Goal: Check status: Check status

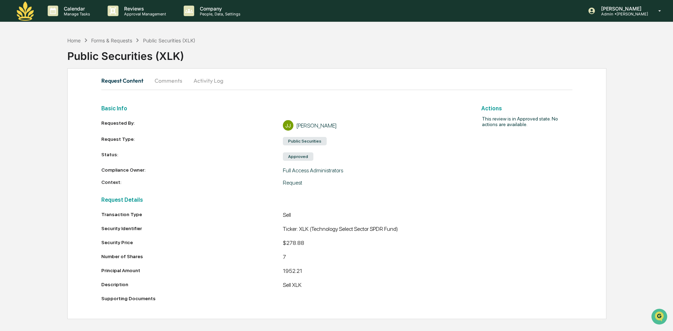
click at [208, 83] on button "Activity Log" at bounding box center [208, 80] width 41 height 17
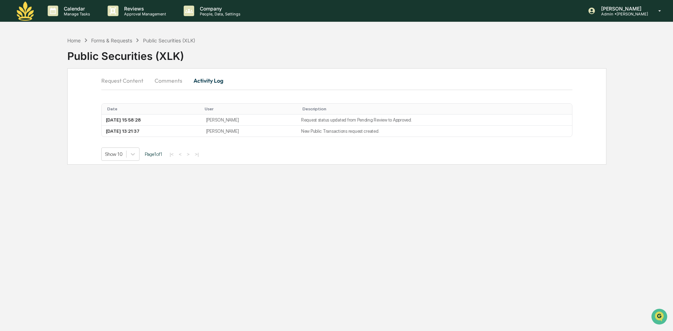
click at [137, 80] on button "Request Content" at bounding box center [125, 80] width 48 height 17
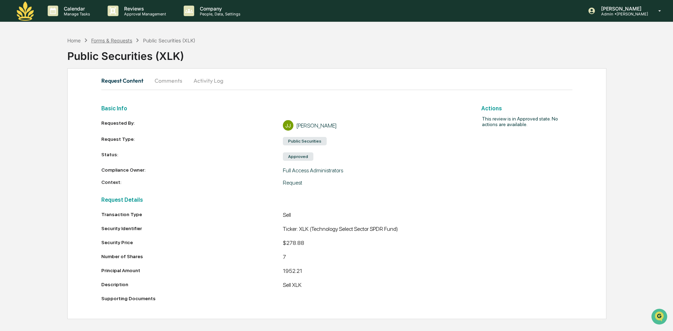
click at [112, 42] on div "Forms & Requests" at bounding box center [111, 41] width 41 height 6
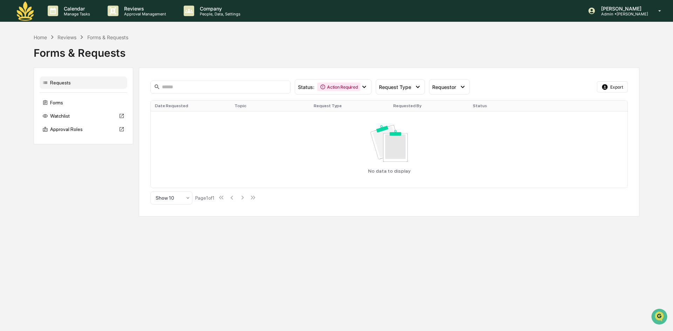
click at [67, 41] on div "Forms & Requests" at bounding box center [337, 50] width 606 height 18
click at [67, 39] on div "Reviews" at bounding box center [67, 37] width 19 height 6
click at [74, 38] on div "Reviews" at bounding box center [67, 37] width 19 height 6
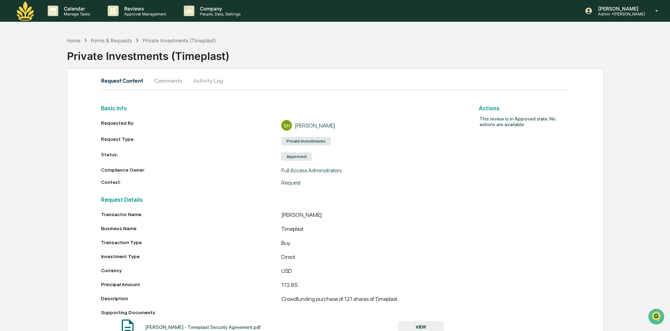
click at [204, 79] on button "Activity Log" at bounding box center [208, 80] width 41 height 17
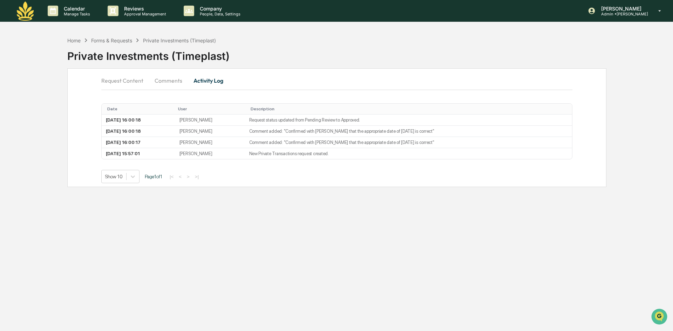
click at [154, 82] on button "Comments" at bounding box center [168, 80] width 39 height 17
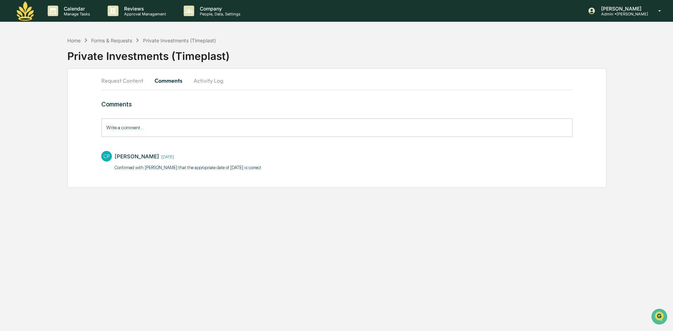
click at [121, 82] on button "Request Content" at bounding box center [125, 80] width 48 height 17
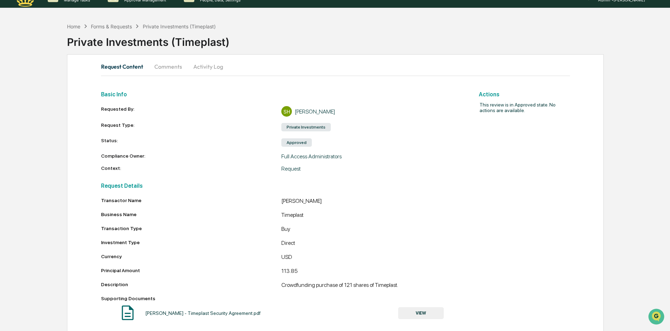
scroll to position [21, 0]
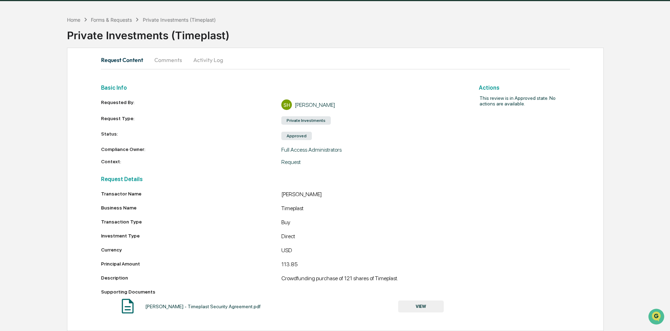
click at [129, 304] on img at bounding box center [128, 307] width 18 height 18
click at [428, 305] on button "VIEW" at bounding box center [421, 307] width 46 height 12
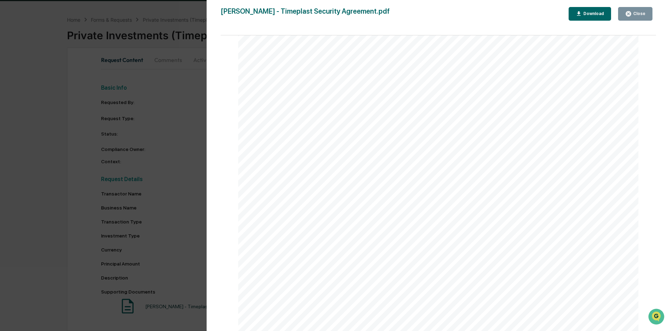
scroll to position [631, 0]
click at [191, 150] on div "Version History [DATE] 03:56 PM [PERSON_NAME] [PERSON_NAME] - Timeplast Securit…" at bounding box center [335, 165] width 670 height 331
